Goal: Task Accomplishment & Management: Manage account settings

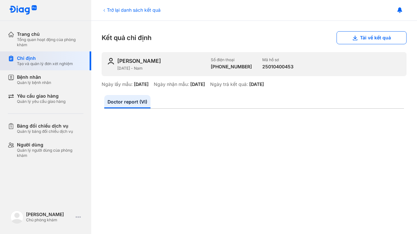
click at [26, 60] on div "Chỉ định" at bounding box center [45, 58] width 56 height 6
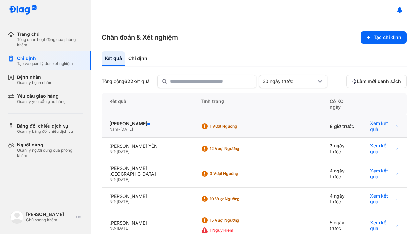
click at [158, 127] on div "Nam - 17/06/2014" at bounding box center [148, 129] width 76 height 5
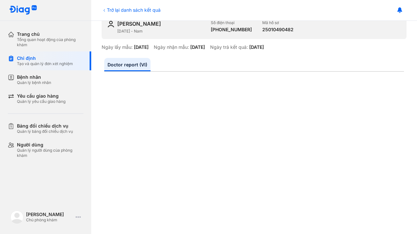
scroll to position [49, 0]
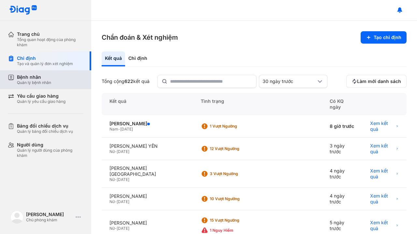
click at [49, 84] on div "Quản lý bệnh nhân" at bounding box center [34, 82] width 34 height 5
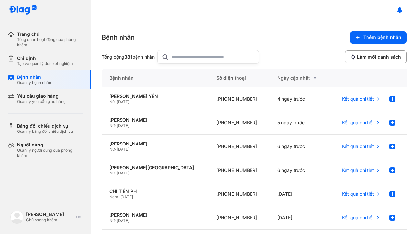
click at [184, 60] on input "text" at bounding box center [212, 57] width 83 height 13
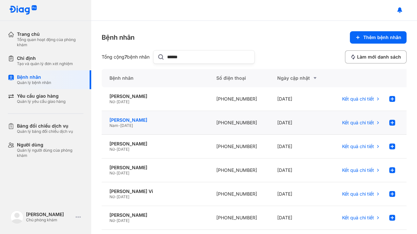
type input "******"
click at [131, 122] on div "[PERSON_NAME]" at bounding box center [155, 120] width 91 height 6
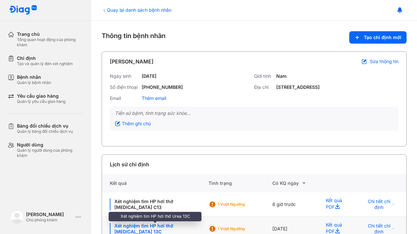
click at [155, 228] on div "Xét nghiệm tìm HP hơi thở Urea 13C" at bounding box center [155, 229] width 91 height 12
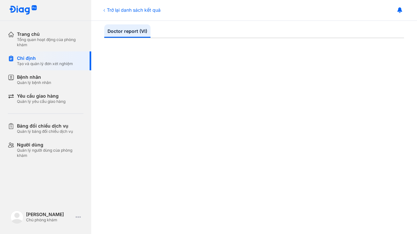
scroll to position [71, 0]
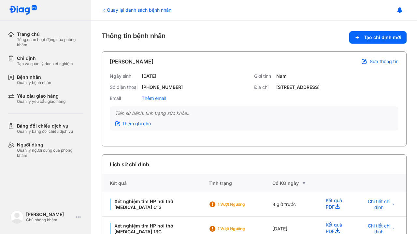
scroll to position [41, 0]
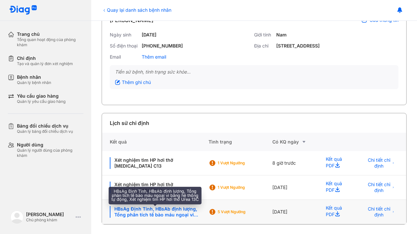
click at [176, 212] on div "HBsAg Định Tính, HBsAb định lượng, Tổng phân tích tế bào máu ngoại vi bằng hệ t…" at bounding box center [155, 212] width 91 height 12
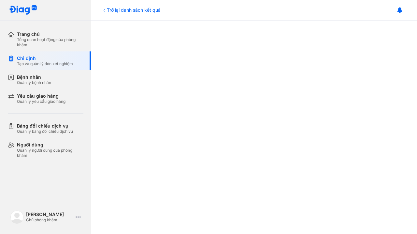
scroll to position [275, 0]
click at [26, 62] on div "Tạo và quản lý đơn xét nghiệm" at bounding box center [45, 63] width 56 height 5
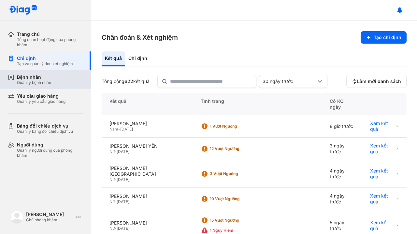
click at [31, 75] on div "Bệnh nhân" at bounding box center [34, 77] width 34 height 6
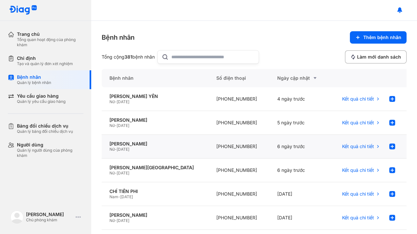
click at [128, 148] on span "16/03/1976" at bounding box center [123, 149] width 13 height 5
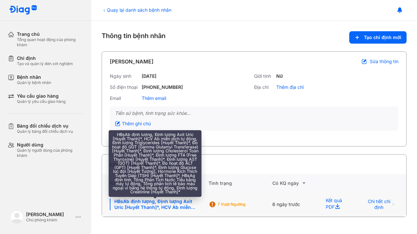
click at [180, 205] on div "HBsAb định lượng, Định lượng Axit Uric [Huyết Thanh]*, HCV Ab miễn dịch tự động…" at bounding box center [155, 205] width 91 height 12
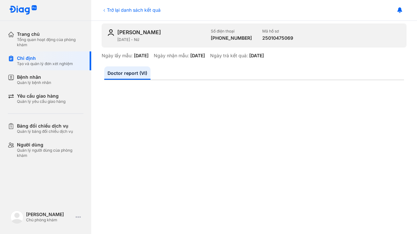
scroll to position [27, 0]
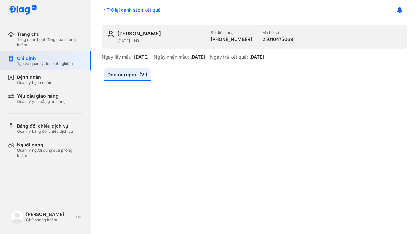
click at [35, 59] on div "Chỉ định" at bounding box center [45, 58] width 56 height 6
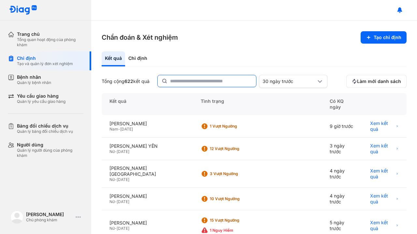
click at [175, 82] on input "text" at bounding box center [211, 81] width 82 height 12
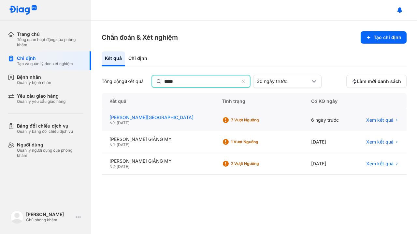
type input "*****"
click at [156, 119] on div "TRẦN THỊ THANH GIANG" at bounding box center [158, 118] width 97 height 6
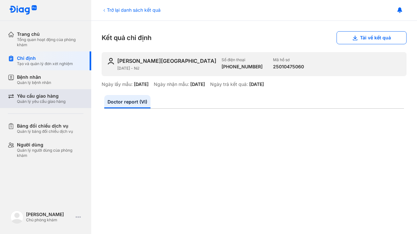
click at [45, 99] on div "Quản lý yêu cầu giao hàng" at bounding box center [41, 101] width 49 height 5
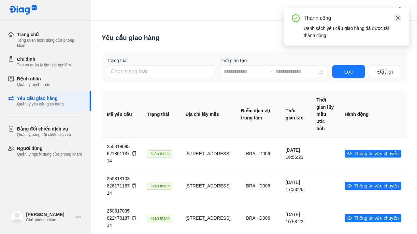
click at [399, 19] on icon "close" at bounding box center [398, 18] width 4 height 4
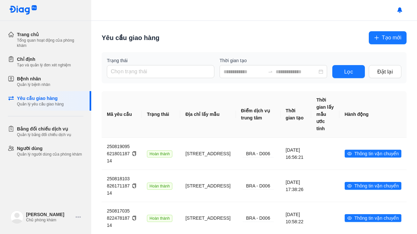
click at [388, 34] on span "Tạo mới" at bounding box center [392, 38] width 20 height 8
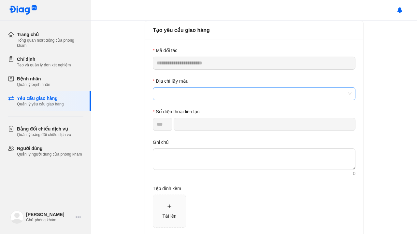
click at [200, 96] on span at bounding box center [254, 94] width 195 height 12
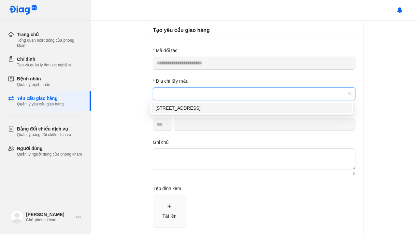
click at [190, 110] on div "[STREET_ADDRESS]" at bounding box center [252, 108] width 193 height 7
type input "*********"
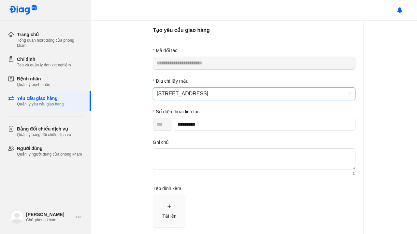
scroll to position [33, 0]
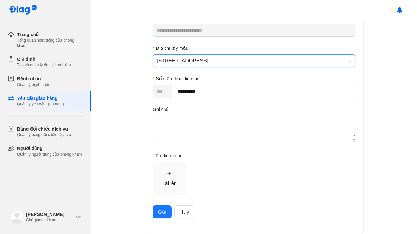
click at [158, 211] on span "Gửi" at bounding box center [162, 212] width 8 height 8
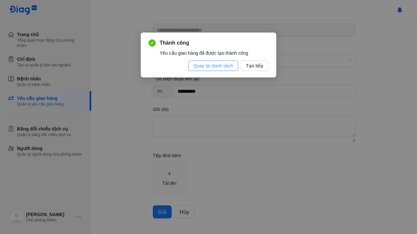
click at [230, 66] on span "Quay lại danh sách" at bounding box center [213, 65] width 39 height 7
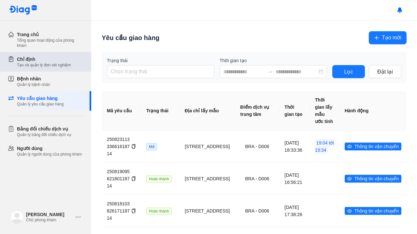
click at [39, 62] on div "Chỉ định" at bounding box center [44, 59] width 54 height 7
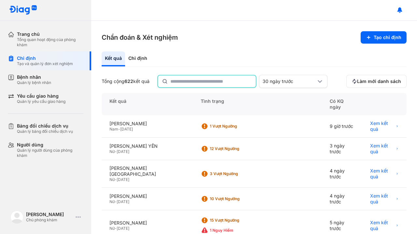
click at [202, 84] on input "text" at bounding box center [212, 82] width 82 height 12
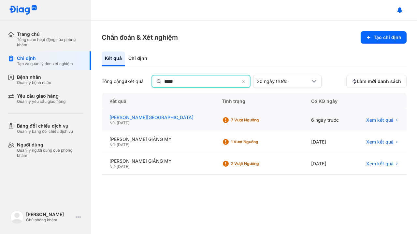
type input "*****"
click at [167, 120] on div "TRẦN THỊ THANH GIANG" at bounding box center [158, 118] width 97 height 6
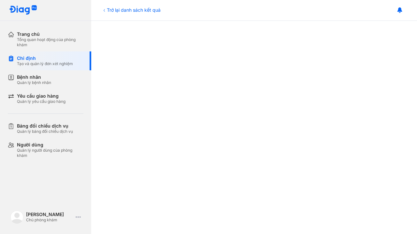
scroll to position [154, 0]
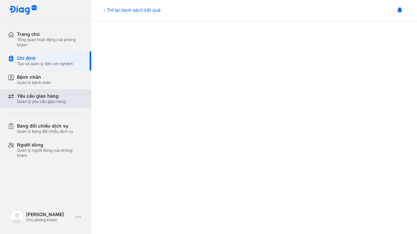
click at [59, 106] on div "Yêu cầu giao hàng Quản lý yêu cầu giao hàng" at bounding box center [49, 98] width 83 height 19
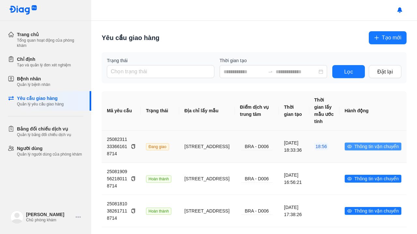
click at [360, 144] on span "Thông tin vận chuyển" at bounding box center [377, 146] width 44 height 7
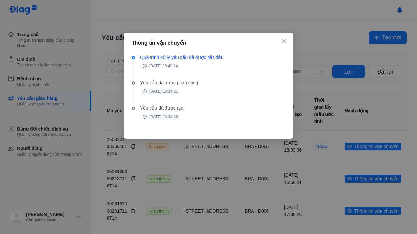
click at [280, 40] on div "Thông tin vận chuyển" at bounding box center [209, 43] width 154 height 8
click at [283, 41] on icon "close" at bounding box center [284, 41] width 4 height 4
